Goal: Transaction & Acquisition: Purchase product/service

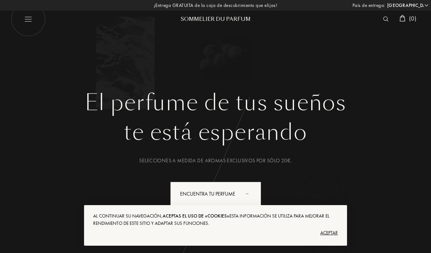
select select "ES"
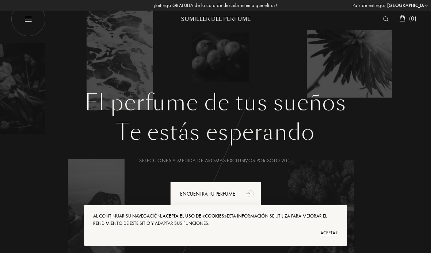
click at [29, 20] on img at bounding box center [28, 19] width 35 height 35
select select "ES"
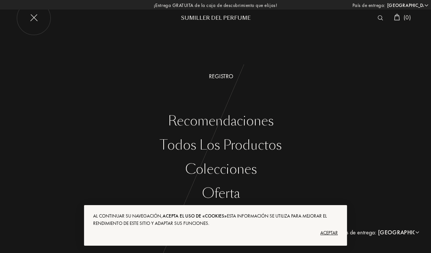
click at [260, 122] on font "Recomendaciones" at bounding box center [221, 121] width 106 height 18
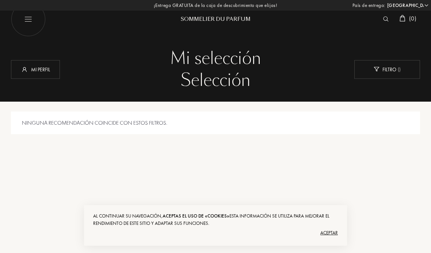
select select "ES"
click at [31, 17] on img at bounding box center [28, 19] width 35 height 35
select select "ES"
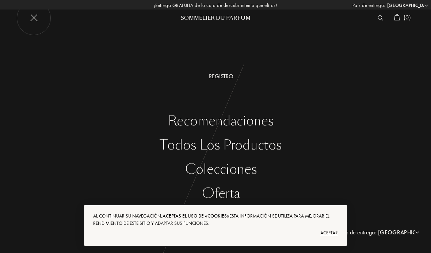
click at [274, 146] on div "Todos los productos" at bounding box center [221, 145] width 420 height 15
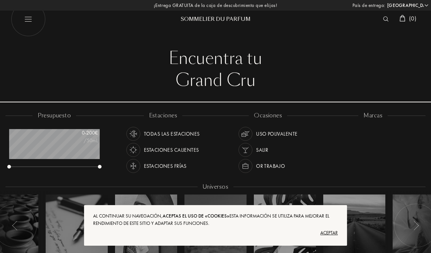
select select "ES"
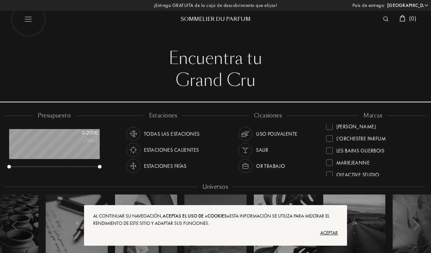
scroll to position [161, 0]
click at [332, 150] on div at bounding box center [329, 150] width 7 height 7
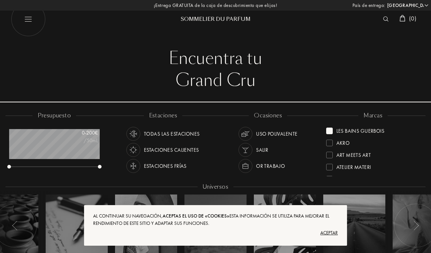
scroll to position [8, 0]
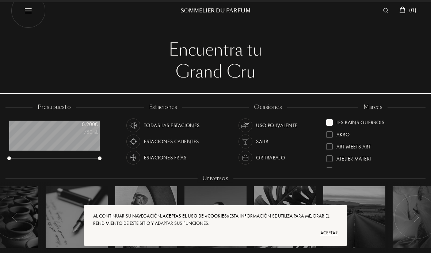
click at [333, 120] on div "Les Bains Guerbois" at bounding box center [355, 121] width 58 height 10
click at [331, 132] on div at bounding box center [329, 134] width 7 height 7
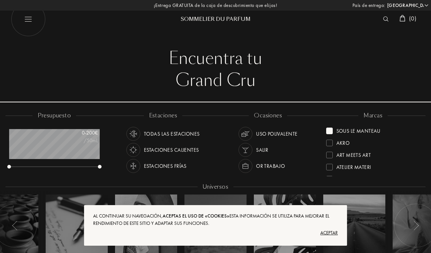
click at [334, 130] on div "Sous le Manteau" at bounding box center [353, 129] width 54 height 10
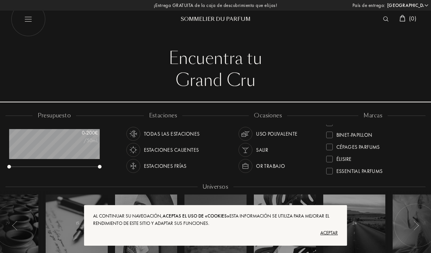
click at [330, 147] on div at bounding box center [329, 146] width 7 height 7
click at [331, 131] on div at bounding box center [329, 130] width 7 height 7
click at [333, 143] on div "Atelier Materi" at bounding box center [348, 143] width 45 height 10
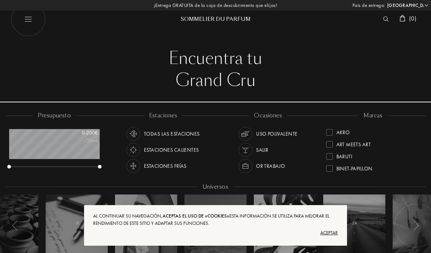
scroll to position [0, 0]
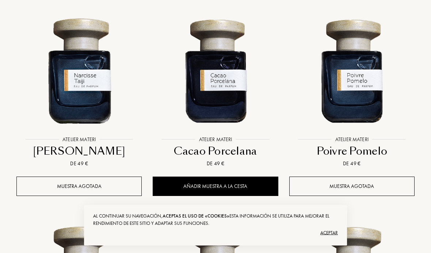
scroll to position [513, 0]
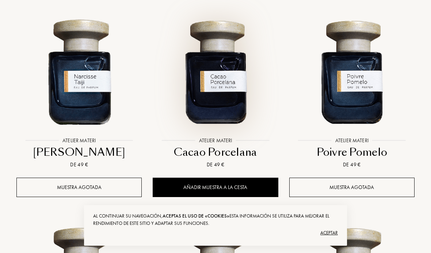
click at [222, 89] on img at bounding box center [215, 71] width 123 height 123
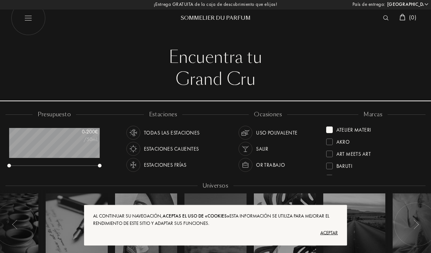
scroll to position [0, 0]
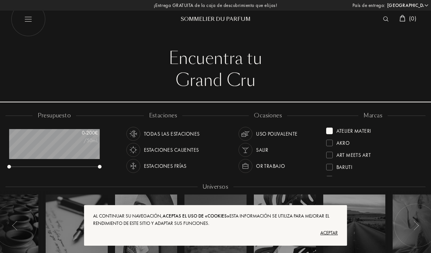
click at [331, 132] on div at bounding box center [329, 130] width 7 height 7
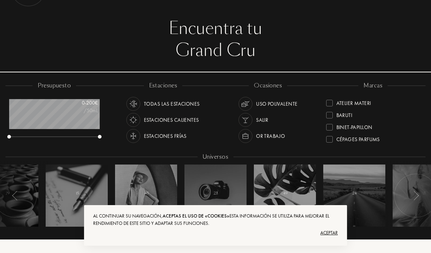
scroll to position [20, 0]
click at [331, 101] on div at bounding box center [329, 104] width 7 height 7
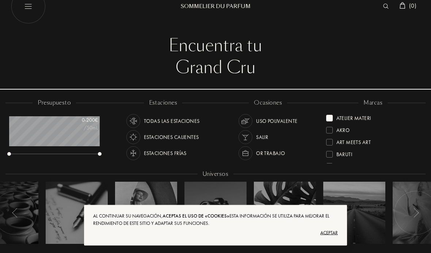
scroll to position [16, 0]
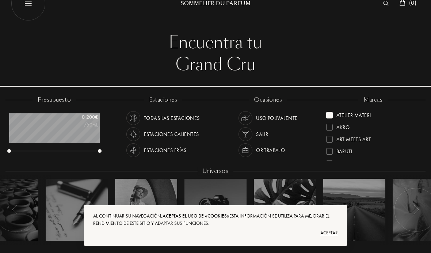
click at [331, 114] on div at bounding box center [329, 115] width 7 height 7
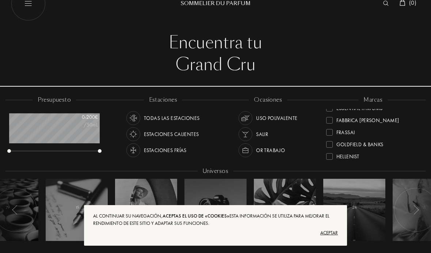
scroll to position [96, 0]
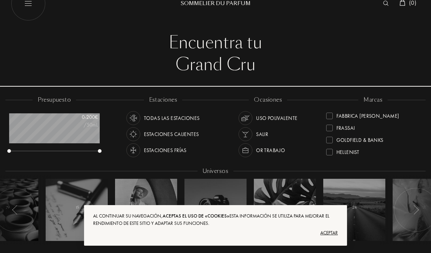
click at [330, 128] on div at bounding box center [329, 127] width 7 height 7
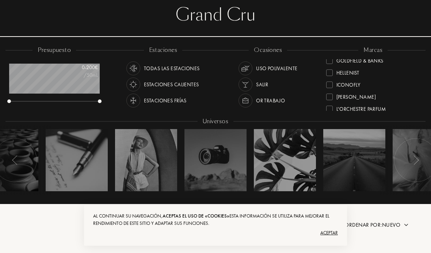
scroll to position [126, 0]
click at [333, 83] on div "ICONOFLY" at bounding box center [343, 83] width 34 height 10
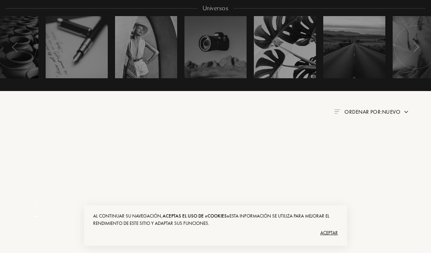
scroll to position [265, 0]
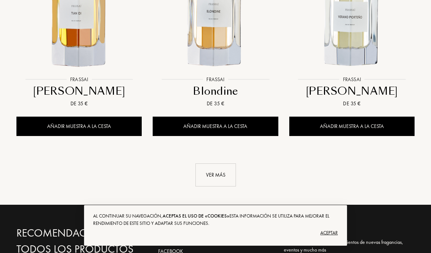
scroll to position [993, 0]
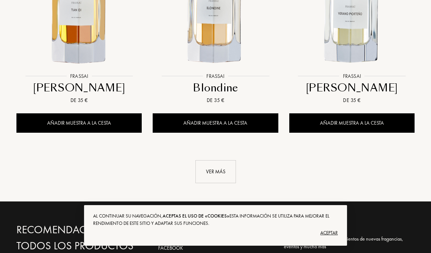
click at [228, 168] on div "Ver más" at bounding box center [215, 171] width 41 height 23
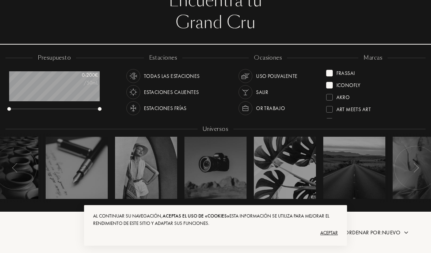
scroll to position [0, 0]
click at [333, 72] on div "Frassai" at bounding box center [340, 72] width 29 height 10
click at [331, 84] on div at bounding box center [329, 85] width 7 height 7
click at [331, 71] on div at bounding box center [329, 73] width 7 height 7
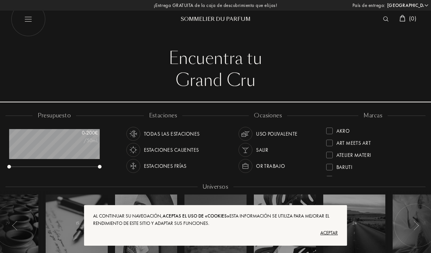
click at [232, 16] on div "Sommelier du Parfum" at bounding box center [216, 19] width 88 height 8
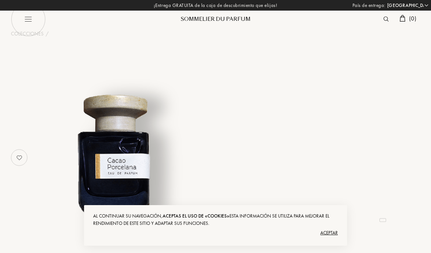
select select "ES"
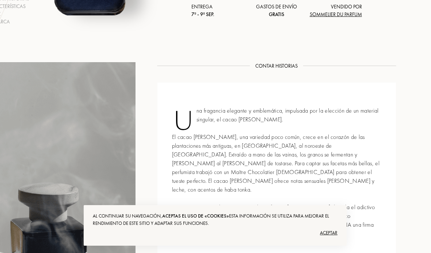
scroll to position [180, 24]
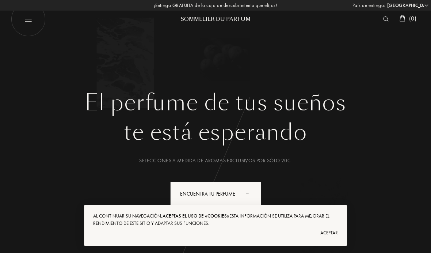
select select "ES"
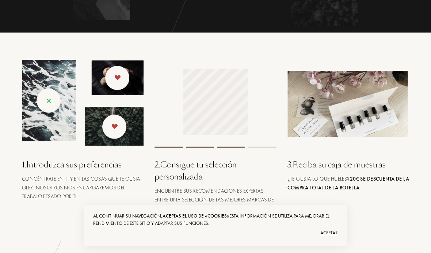
scroll to position [270, 0]
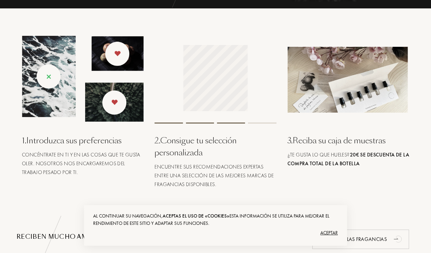
click at [169, 107] on div at bounding box center [215, 80] width 122 height 88
click at [172, 123] on div at bounding box center [168, 122] width 28 height 1
click at [264, 91] on div at bounding box center [215, 80] width 122 height 88
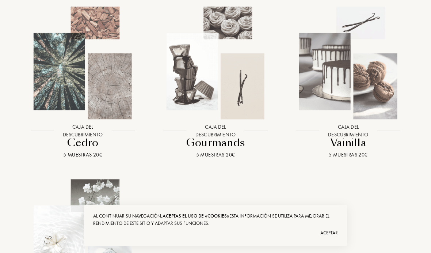
scroll to position [826, 0]
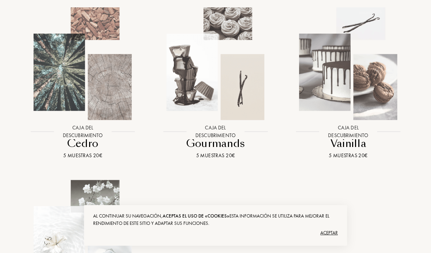
click at [58, 92] on img at bounding box center [82, 63] width 119 height 119
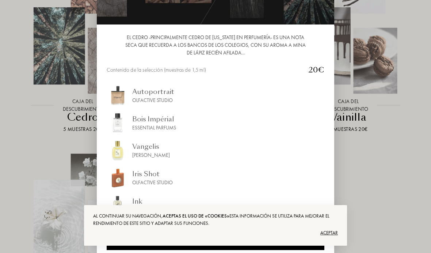
scroll to position [51, 0]
click at [388, 153] on div at bounding box center [215, 141] width 431 height 283
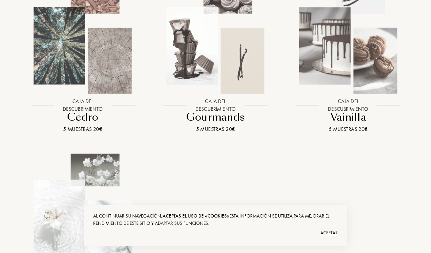
click at [340, 55] on img at bounding box center [347, 37] width 119 height 119
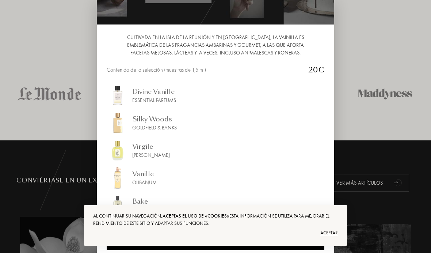
click at [388, 89] on div at bounding box center [215, 141] width 431 height 283
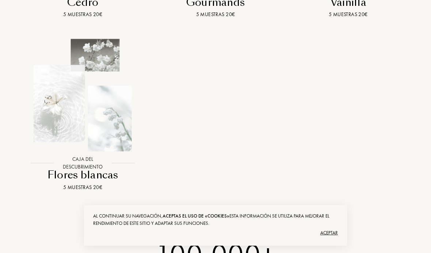
scroll to position [966, 0]
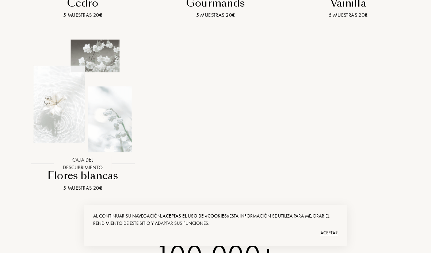
click at [74, 112] on img at bounding box center [82, 95] width 119 height 119
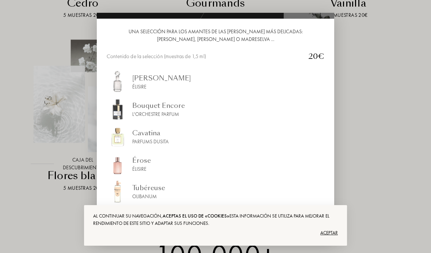
scroll to position [70, 0]
click at [373, 134] on div at bounding box center [215, 126] width 431 height 253
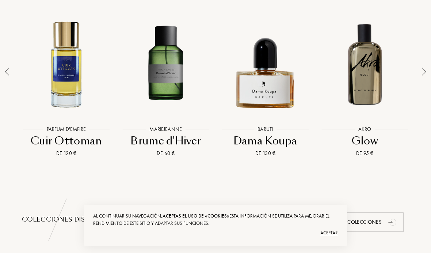
scroll to position [554, 0]
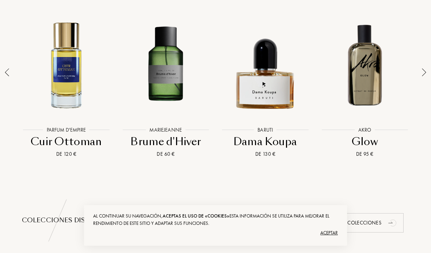
click at [422, 73] on img at bounding box center [424, 72] width 4 height 8
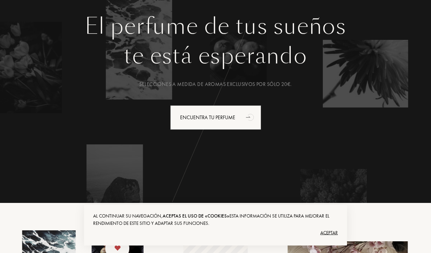
scroll to position [75, 0]
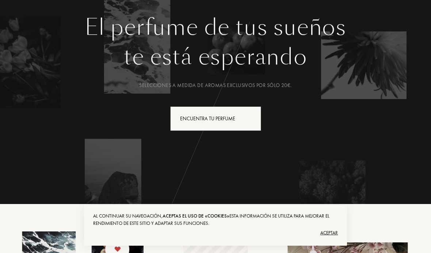
click at [222, 115] on div "Encuentra tu perfume" at bounding box center [215, 118] width 91 height 24
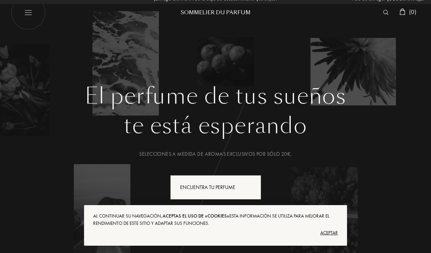
scroll to position [0, 0]
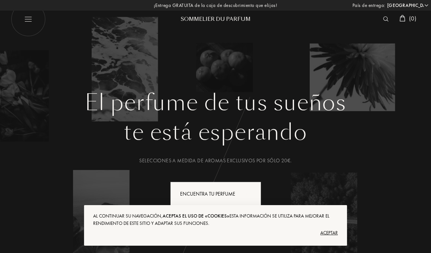
click at [29, 18] on img at bounding box center [28, 19] width 35 height 35
select select "ES"
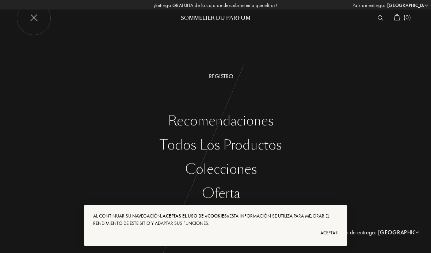
click at [228, 193] on div "Oferta" at bounding box center [221, 193] width 420 height 15
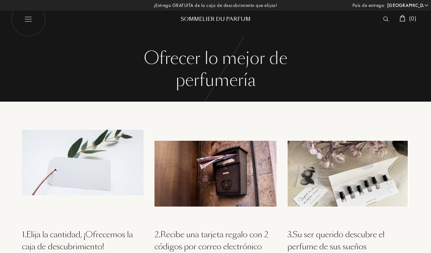
select select "ES"
click at [31, 22] on img at bounding box center [28, 19] width 35 height 35
select select "ES"
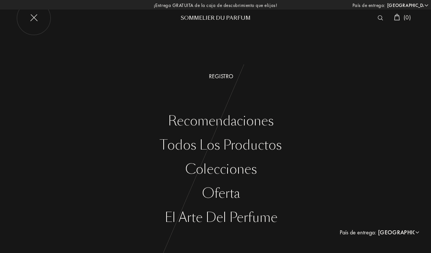
click at [245, 167] on div "Colecciones" at bounding box center [221, 169] width 420 height 15
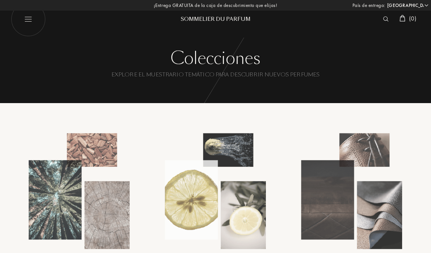
select select "ES"
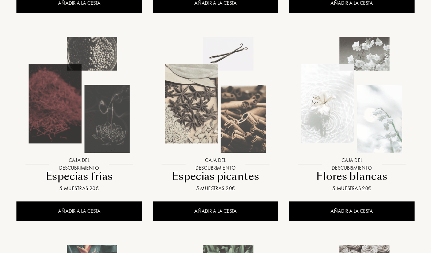
scroll to position [319, 0]
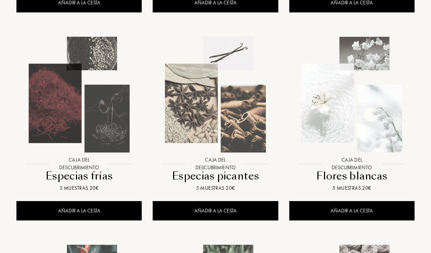
click at [236, 145] on img at bounding box center [215, 94] width 123 height 123
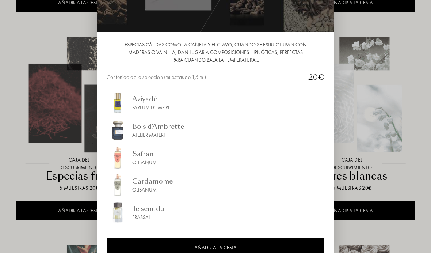
scroll to position [44, 0]
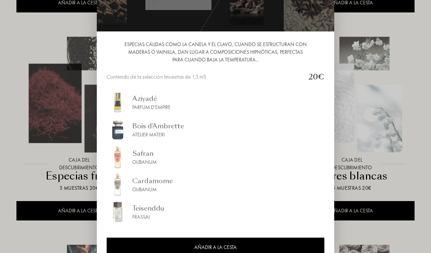
click at [58, 172] on div at bounding box center [215, 141] width 431 height 283
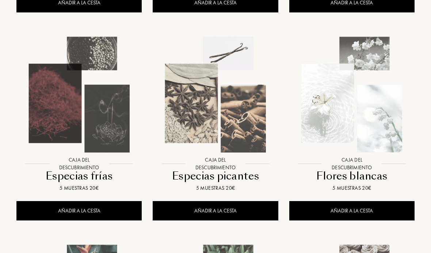
click at [92, 117] on img at bounding box center [79, 94] width 123 height 123
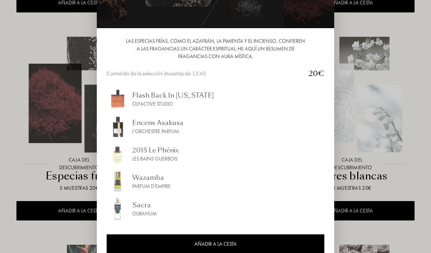
scroll to position [52, 0]
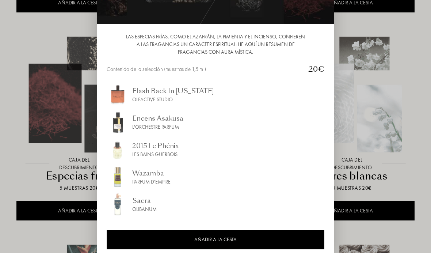
click at [65, 234] on div at bounding box center [215, 141] width 431 height 283
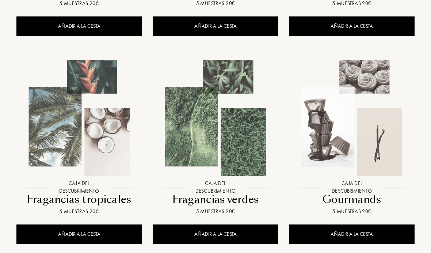
click at [386, 147] on img at bounding box center [351, 118] width 123 height 123
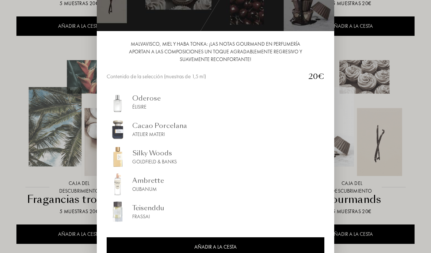
scroll to position [45, 0]
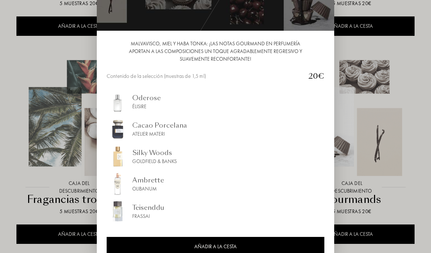
click at [376, 173] on div at bounding box center [215, 141] width 431 height 283
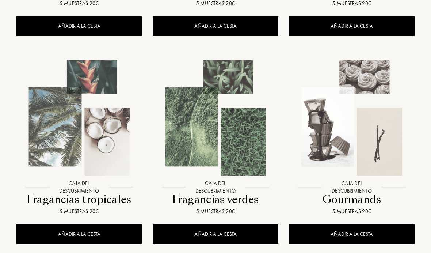
click at [103, 153] on img at bounding box center [79, 118] width 123 height 123
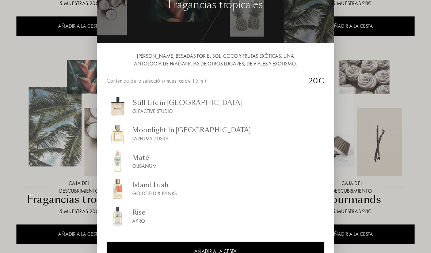
scroll to position [33, 0]
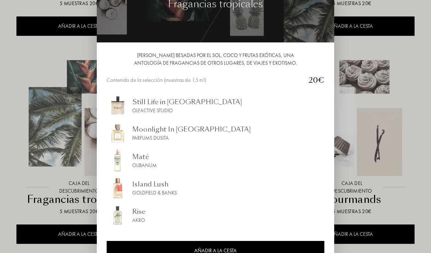
click at [374, 190] on div at bounding box center [215, 141] width 431 height 283
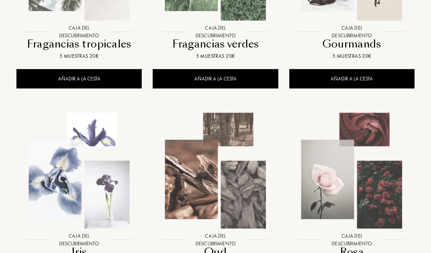
scroll to position [658, 0]
click at [69, 184] on img at bounding box center [79, 170] width 123 height 123
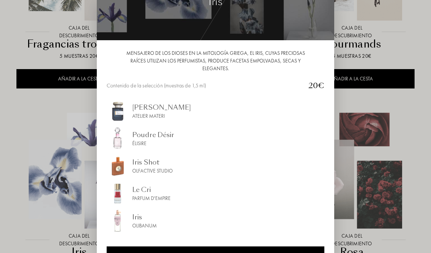
scroll to position [47, 0]
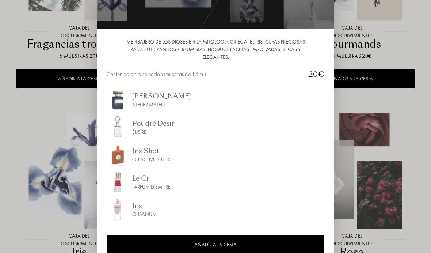
click at [391, 183] on div at bounding box center [215, 141] width 431 height 283
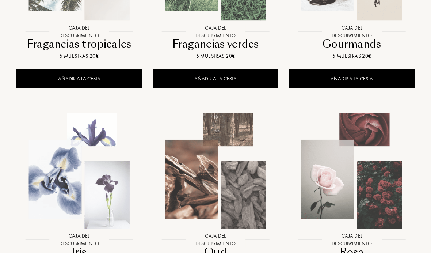
click at [383, 209] on img at bounding box center [351, 170] width 123 height 123
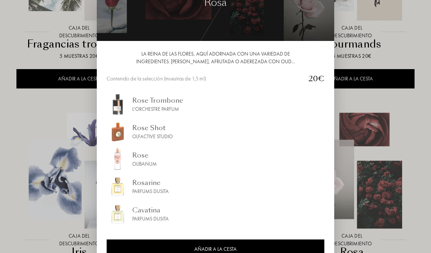
scroll to position [37, 0]
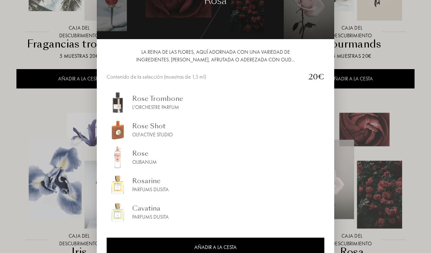
click at [390, 215] on div at bounding box center [215, 141] width 431 height 283
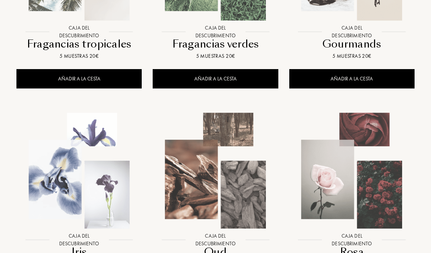
click at [242, 199] on img at bounding box center [215, 170] width 123 height 123
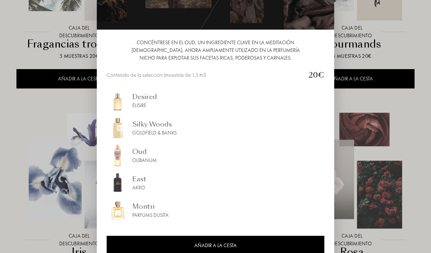
scroll to position [47, 0]
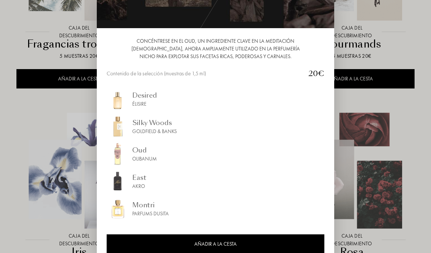
click at [388, 201] on div at bounding box center [215, 141] width 431 height 283
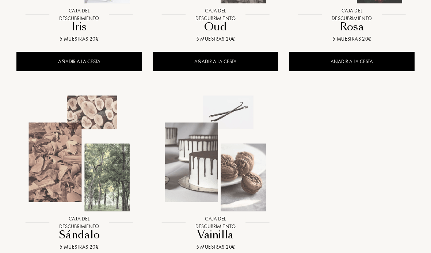
click at [57, 173] on img at bounding box center [79, 153] width 123 height 123
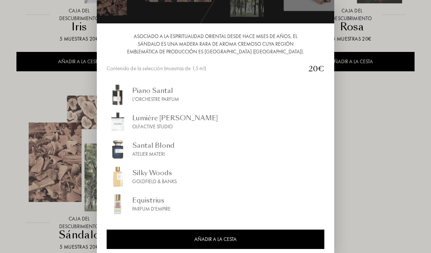
scroll to position [53, 0]
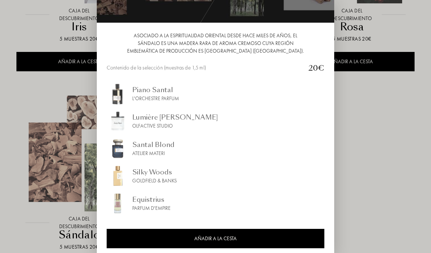
click at [370, 187] on div at bounding box center [215, 141] width 431 height 283
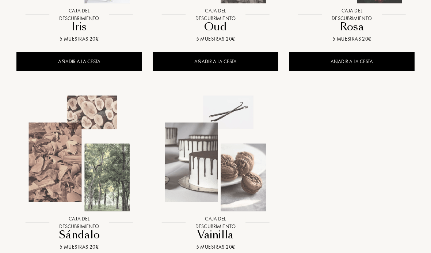
click at [213, 187] on img at bounding box center [215, 153] width 123 height 123
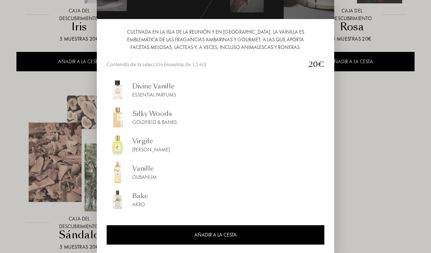
click at [376, 167] on div at bounding box center [215, 141] width 431 height 283
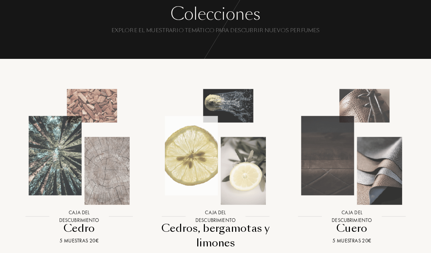
scroll to position [42, 0]
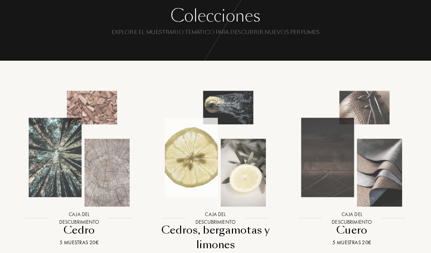
click at [379, 145] on img at bounding box center [351, 149] width 123 height 123
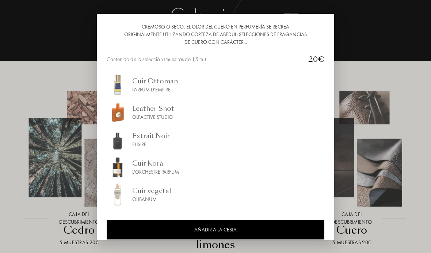
scroll to position [76, 0]
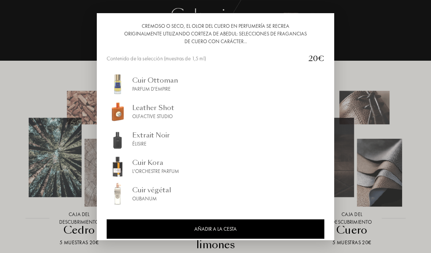
click at [48, 150] on div at bounding box center [215, 126] width 431 height 253
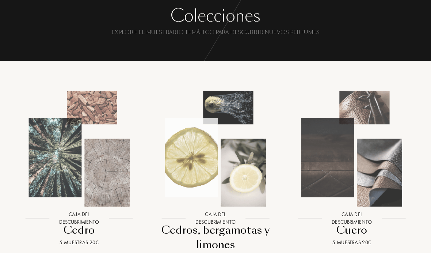
click at [48, 153] on img at bounding box center [79, 148] width 123 height 123
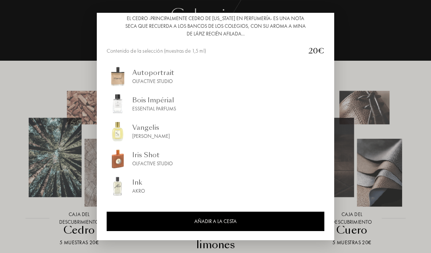
scroll to position [84, 0]
click at [47, 149] on div at bounding box center [215, 126] width 431 height 253
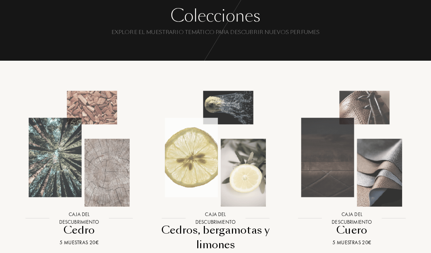
click at [229, 171] on img at bounding box center [215, 148] width 123 height 123
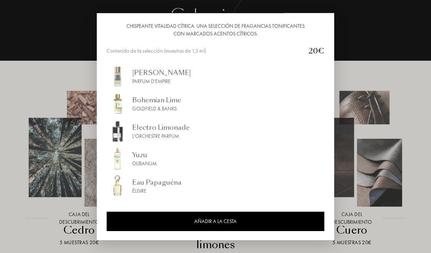
scroll to position [76, 0]
click at [49, 151] on div at bounding box center [215, 126] width 431 height 253
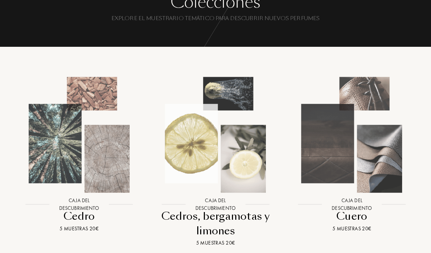
scroll to position [0, 0]
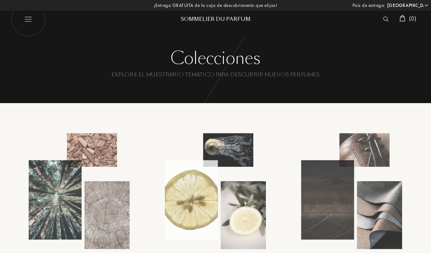
click at [28, 18] on img at bounding box center [28, 19] width 35 height 35
select select "ES"
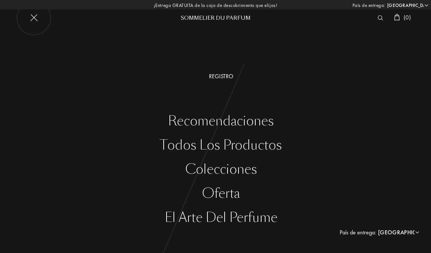
click at [234, 145] on div "Todos los productos" at bounding box center [221, 145] width 420 height 15
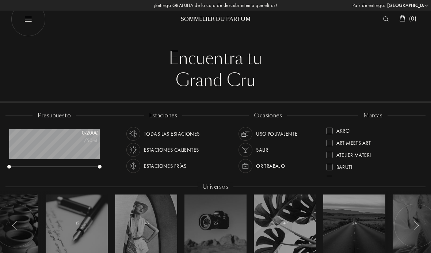
select select "ES"
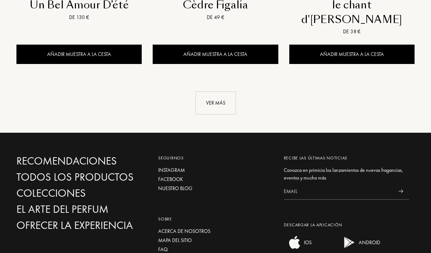
scroll to position [1090, 0]
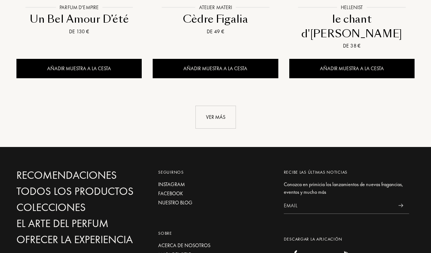
click at [219, 105] on div "Ver más" at bounding box center [215, 116] width 41 height 23
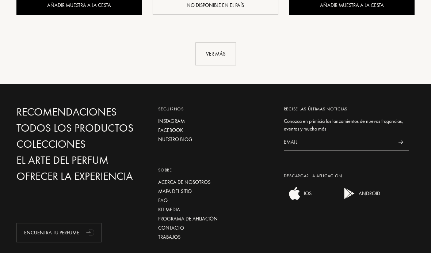
scroll to position [1969, 0]
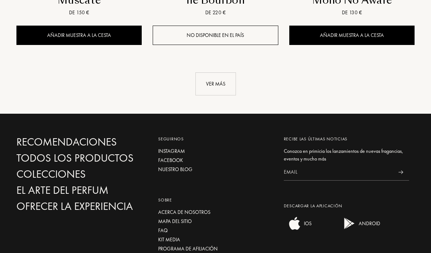
click at [222, 72] on div "Ver más" at bounding box center [215, 83] width 41 height 23
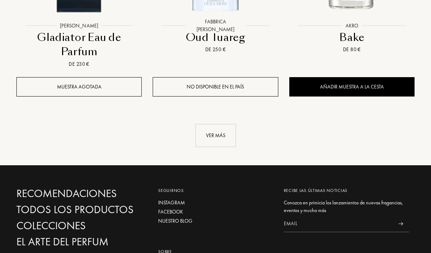
click at [222, 124] on div "Ver más" at bounding box center [215, 135] width 41 height 23
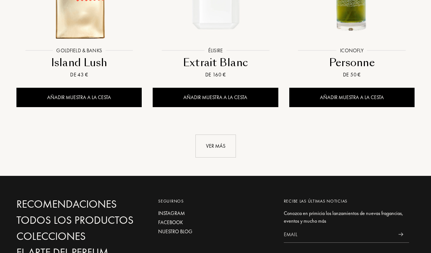
scroll to position [3635, 0]
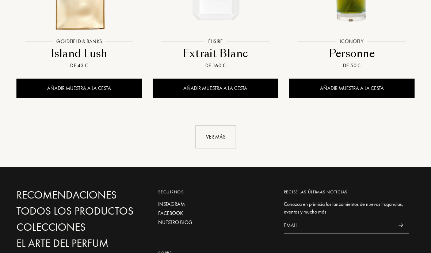
click at [223, 125] on div "Ver más" at bounding box center [215, 136] width 41 height 23
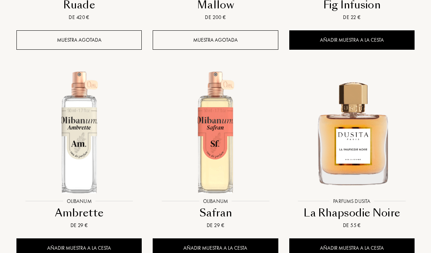
scroll to position [4322, 0]
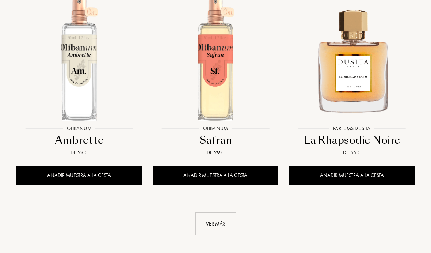
click at [222, 212] on div "Ver más" at bounding box center [215, 223] width 41 height 23
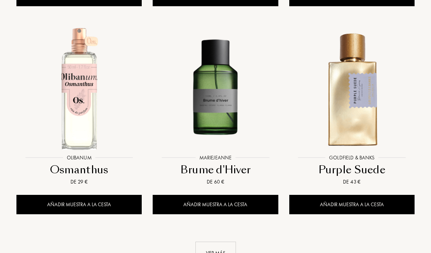
click at [221, 242] on div "Ver más" at bounding box center [215, 253] width 41 height 23
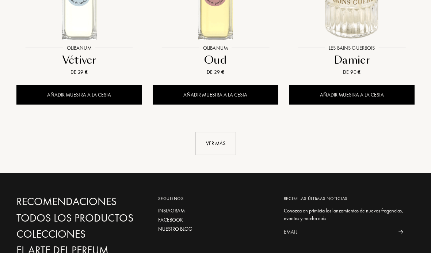
click at [218, 132] on div "Ver más" at bounding box center [215, 143] width 41 height 23
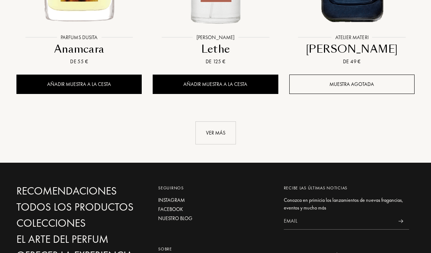
scroll to position [6974, 0]
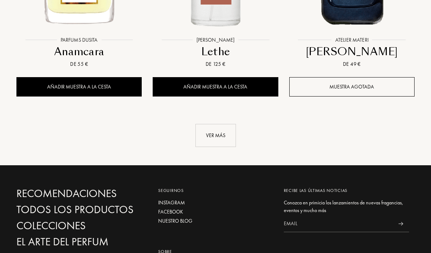
click at [218, 124] on div "Ver más" at bounding box center [215, 135] width 41 height 23
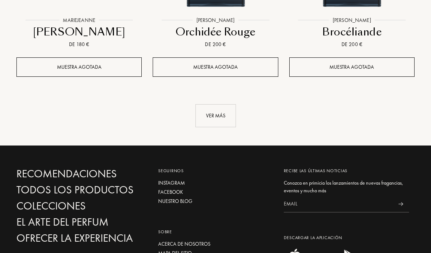
scroll to position [7832, 0]
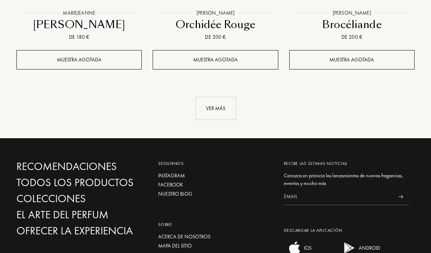
click at [223, 97] on div "Ver más" at bounding box center [215, 108] width 41 height 23
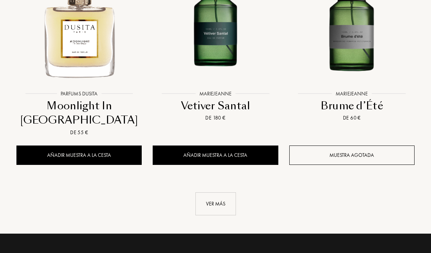
scroll to position [8583, 0]
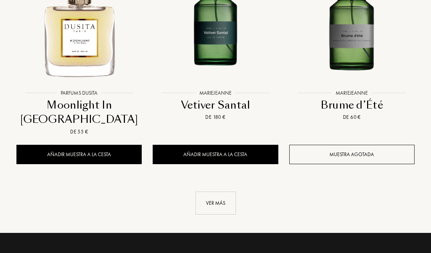
click at [224, 191] on div "Ver más" at bounding box center [215, 202] width 41 height 23
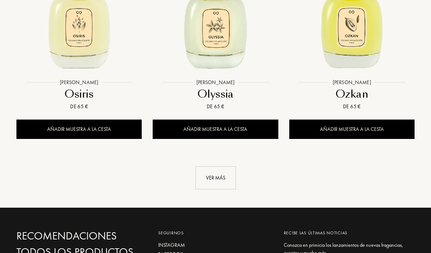
scroll to position [9446, 0]
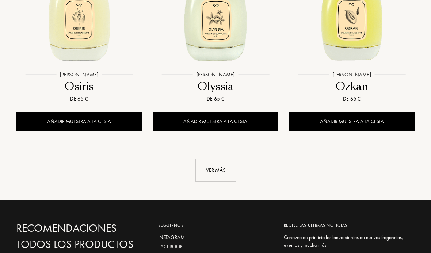
click at [220, 159] on div "Ver más" at bounding box center [215, 170] width 41 height 23
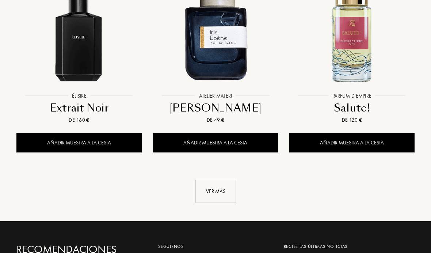
scroll to position [10271, 0]
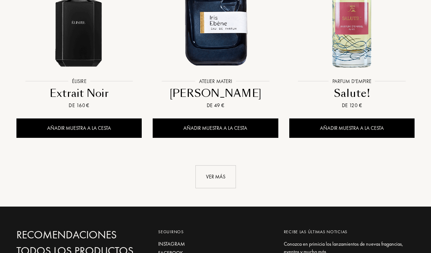
click at [220, 165] on div "Ver más" at bounding box center [215, 176] width 41 height 23
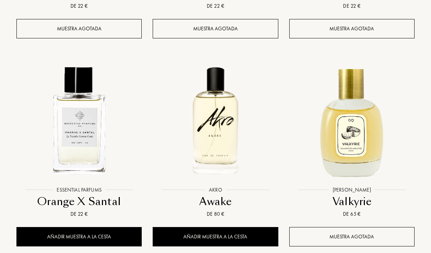
scroll to position [11008, 0]
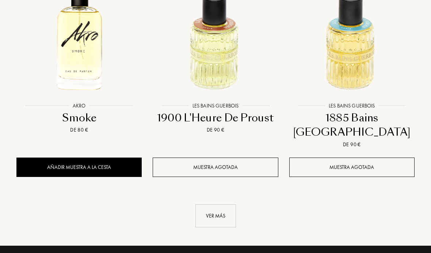
click at [214, 204] on div "Ver más" at bounding box center [215, 215] width 41 height 23
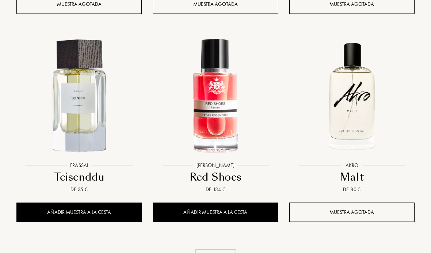
scroll to position [12743, 0]
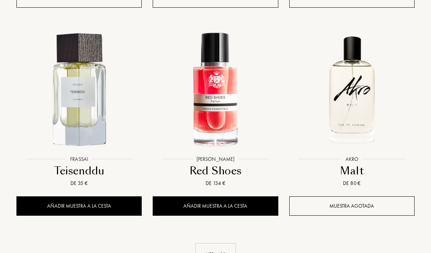
click at [216, 243] on div "Ver más" at bounding box center [215, 254] width 41 height 23
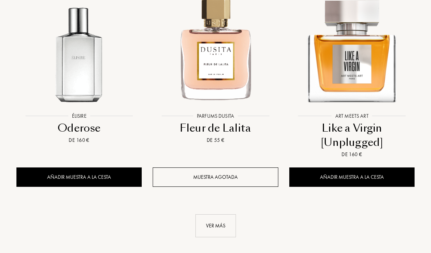
scroll to position [13617, 0]
click at [218, 214] on div "Ver más" at bounding box center [215, 225] width 41 height 23
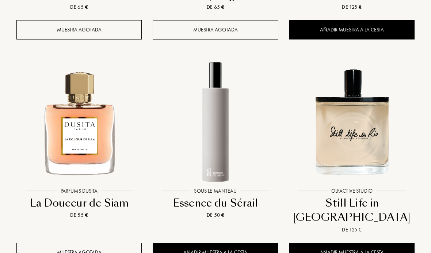
scroll to position [15238, 0]
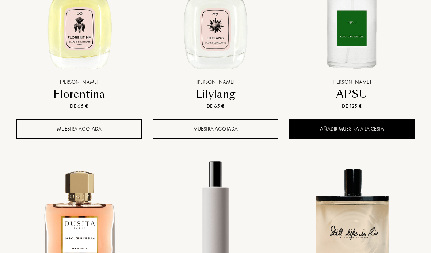
scroll to position [15136, 0]
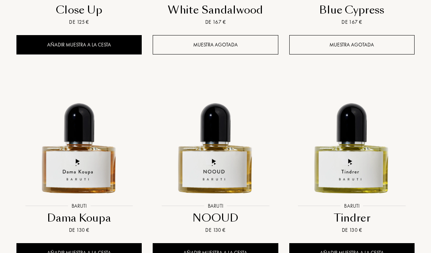
scroll to position [16063, 0]
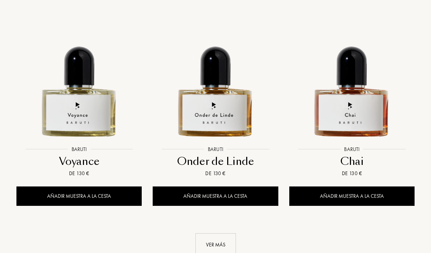
scroll to position [16948, 0]
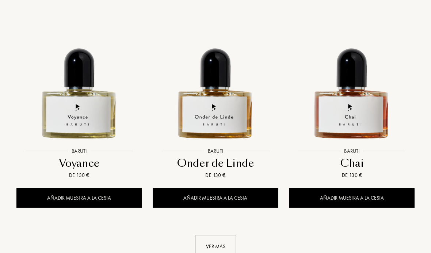
click at [218, 235] on div "Ver más" at bounding box center [215, 246] width 41 height 23
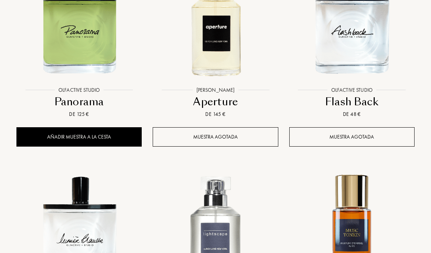
scroll to position [17425, 0]
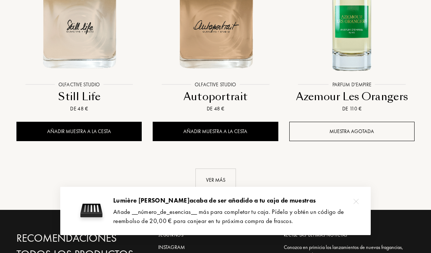
scroll to position [17865, 0]
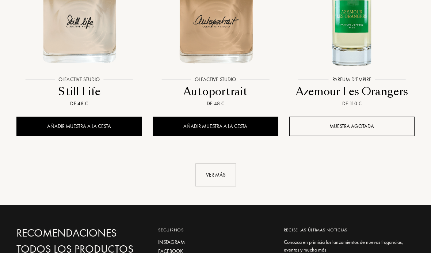
click at [216, 163] on div "Ver más" at bounding box center [215, 174] width 41 height 23
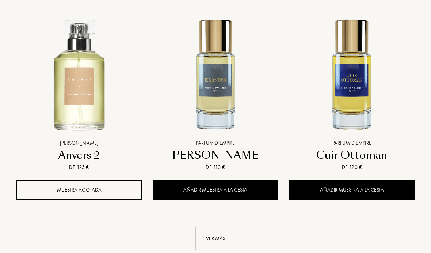
scroll to position [18633, 0]
click at [215, 227] on div "Ver más" at bounding box center [215, 238] width 41 height 23
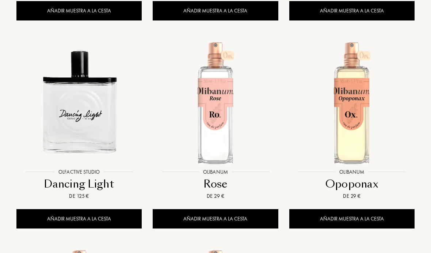
scroll to position [5802, 0]
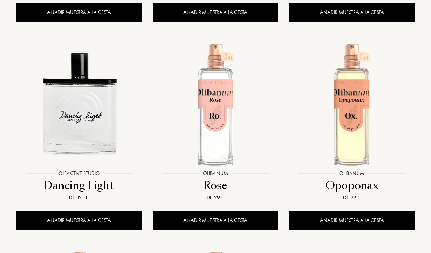
click at [101, 210] on div "Añadir muestra a la cesta" at bounding box center [78, 219] width 125 height 19
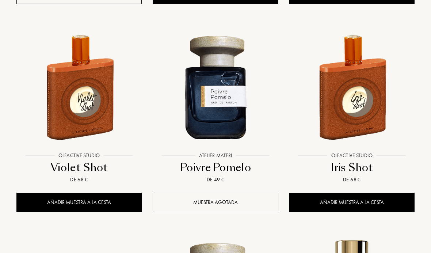
scroll to position [9989, 0]
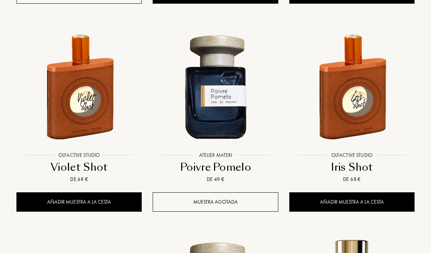
click at [371, 192] on div "Añadir muestra a la cesta" at bounding box center [351, 201] width 125 height 19
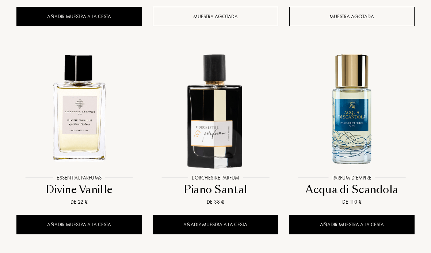
scroll to position [9136, 0]
click at [235, 215] on div "Añadir muestra a la cesta" at bounding box center [215, 224] width 125 height 19
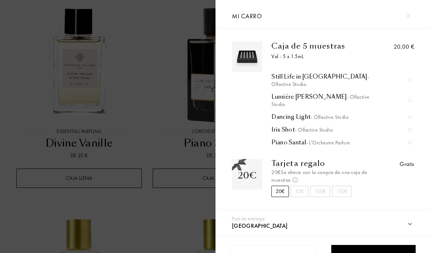
scroll to position [9184, 0]
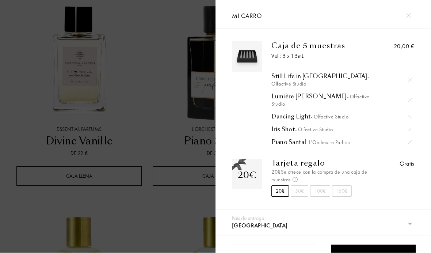
click at [394, 252] on div "Pedido – 20,00 €" at bounding box center [373, 255] width 84 height 8
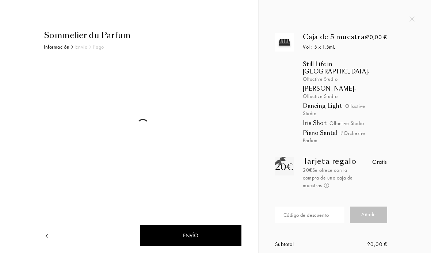
select select "ES"
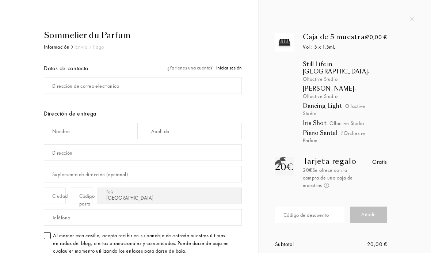
click at [329, 216] on input "text" at bounding box center [309, 214] width 69 height 16
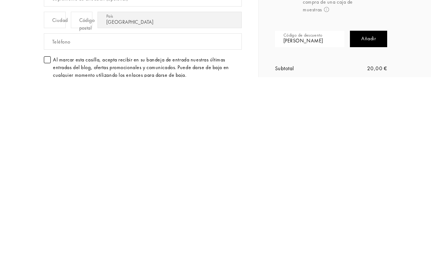
type input "[PERSON_NAME]"
click at [375, 206] on div "Añadir" at bounding box center [368, 214] width 37 height 16
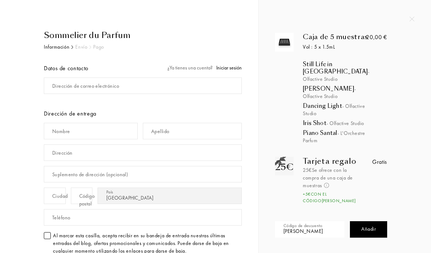
click at [53, 85] on div "Dirección de correo electrónico" at bounding box center [85, 86] width 67 height 8
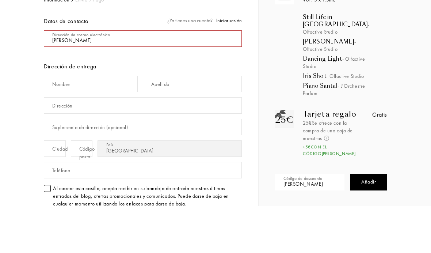
type input "J"
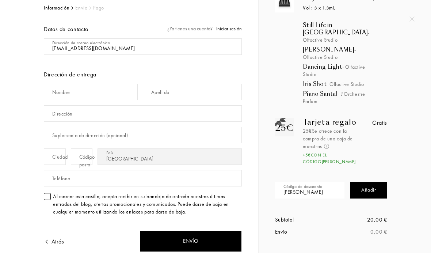
scroll to position [40, 0]
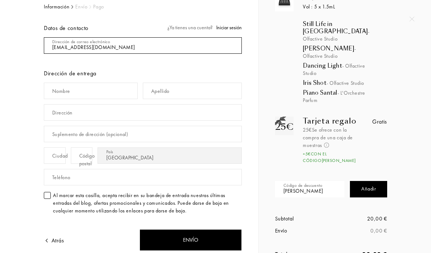
type input "[EMAIL_ADDRESS][DOMAIN_NAME]"
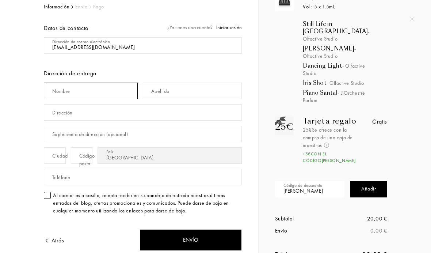
click at [48, 91] on input "text" at bounding box center [91, 90] width 94 height 16
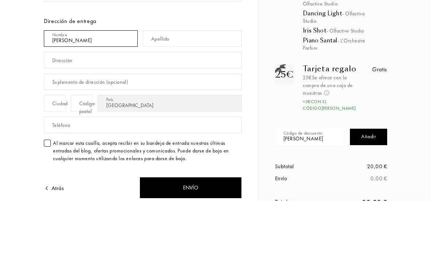
type input "Ana"
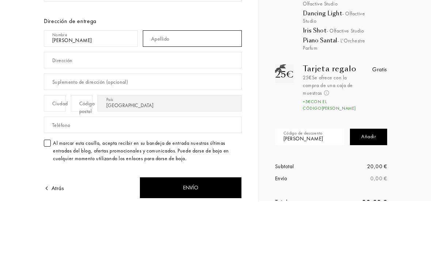
click at [155, 82] on input "text" at bounding box center [192, 90] width 99 height 16
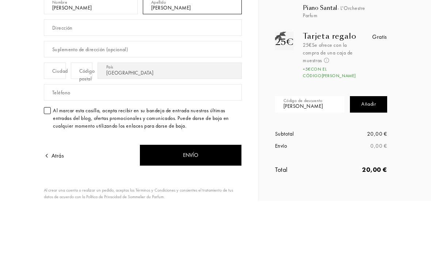
scroll to position [73, 0]
type input "Marín"
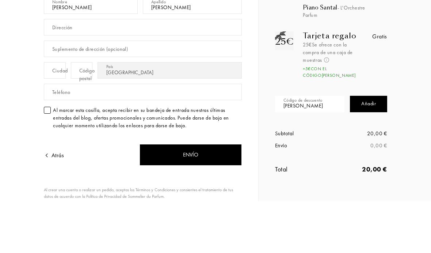
click at [51, 71] on input "text" at bounding box center [143, 79] width 198 height 16
click at [106, 71] on input "Condesa Mencía 139 9º E" at bounding box center [143, 79] width 198 height 16
click at [89, 71] on input "Condesa Mencía 139 9º E" at bounding box center [143, 79] width 198 height 16
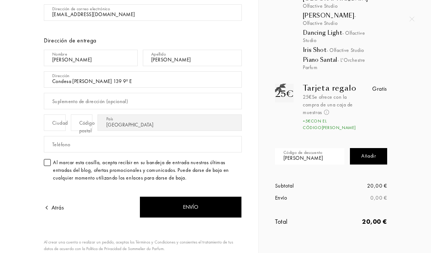
type input "Condesa Mencía 139 9º E"
click at [52, 121] on div "Ciudad" at bounding box center [60, 123] width 16 height 8
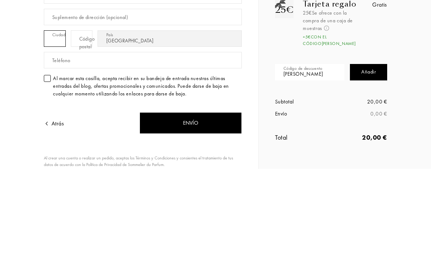
type input "N"
type input "[GEOGRAPHIC_DATA]"
click at [98, 119] on div "Código postal" at bounding box center [88, 126] width 19 height 15
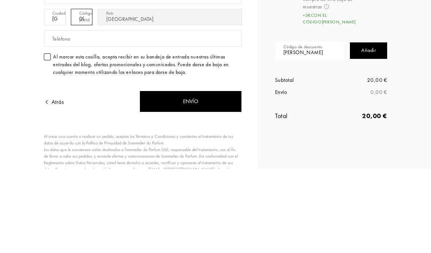
scroll to position [95, 0]
type input "09006"
click at [52, 119] on div "Teléfono" at bounding box center [61, 123] width 18 height 8
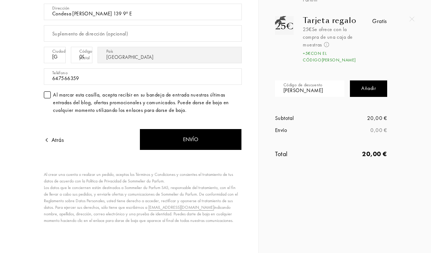
scroll to position [140, 0]
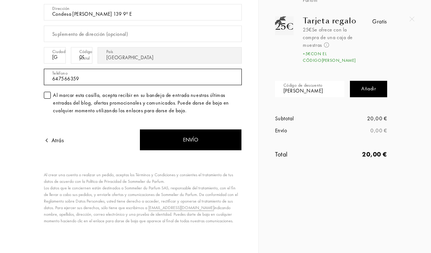
type input "647566359"
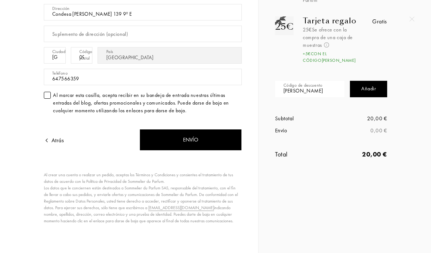
click at [194, 138] on div "Envío" at bounding box center [190, 140] width 102 height 22
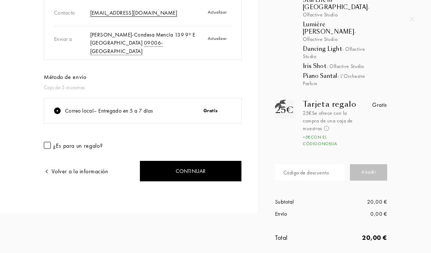
scroll to position [64, 0]
click at [177, 165] on div "Continuar" at bounding box center [190, 171] width 102 height 22
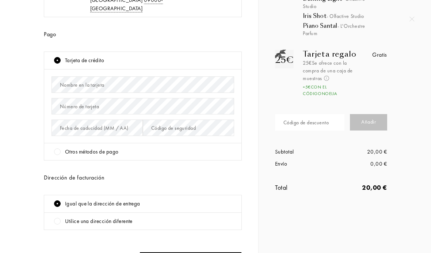
scroll to position [103, 0]
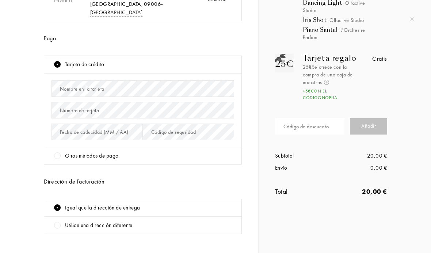
click at [65, 85] on div "Nombre en la tarjeta" at bounding box center [82, 89] width 44 height 8
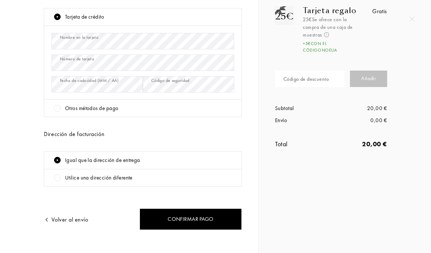
scroll to position [150, 0]
click at [178, 208] on div "Confirmar pago" at bounding box center [190, 219] width 102 height 22
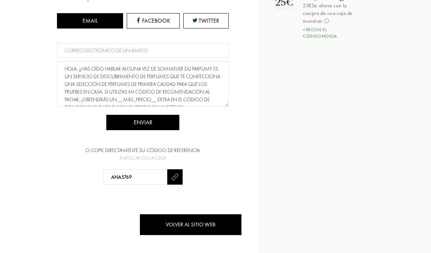
scroll to position [164, 0]
click at [165, 226] on div "Volver al sitio web" at bounding box center [190, 225] width 102 height 22
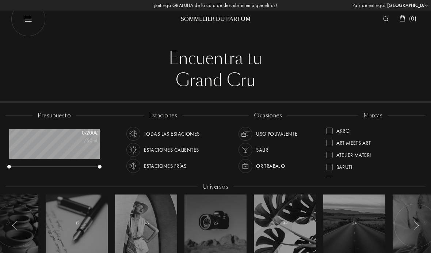
select select "ES"
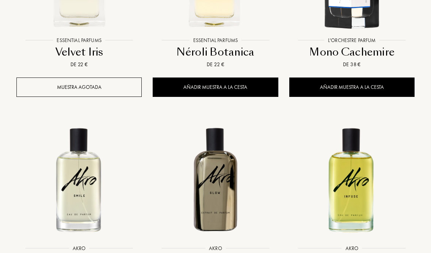
scroll to position [644, 0]
